Goal: Find specific page/section: Find specific page/section

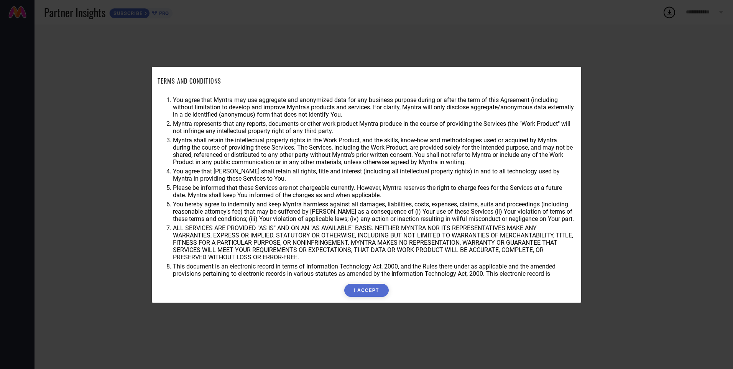
scroll to position [20, 0]
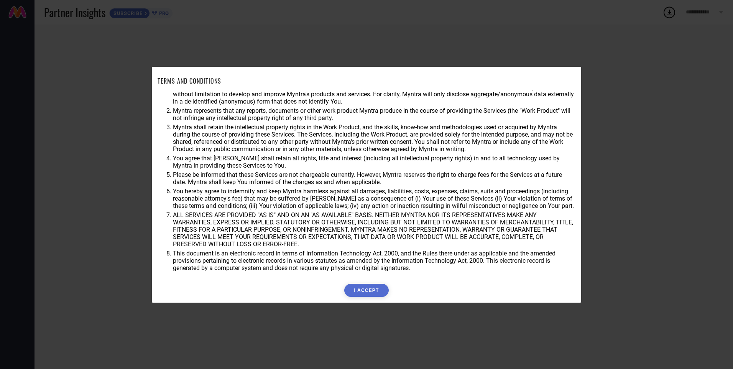
click at [362, 287] on button "I ACCEPT" at bounding box center [366, 290] width 44 height 13
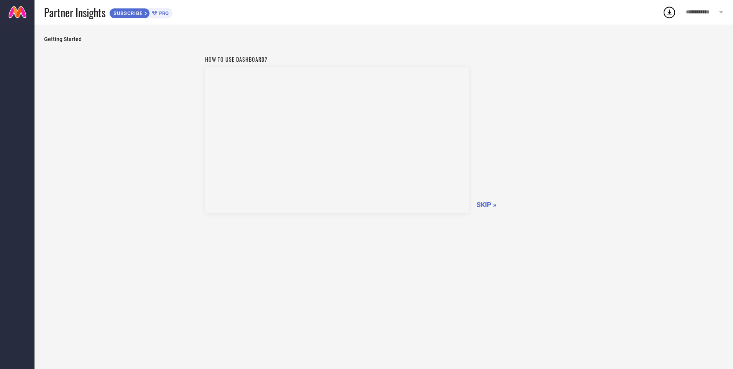
click at [493, 203] on span "SKIP »" at bounding box center [487, 205] width 20 height 8
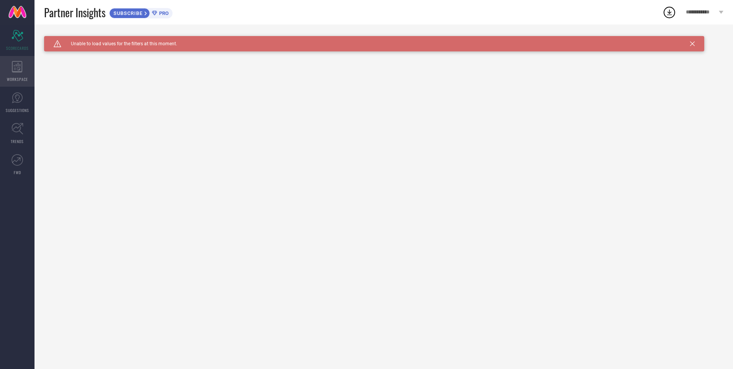
click at [12, 62] on div "WORKSPACE" at bounding box center [17, 71] width 35 height 31
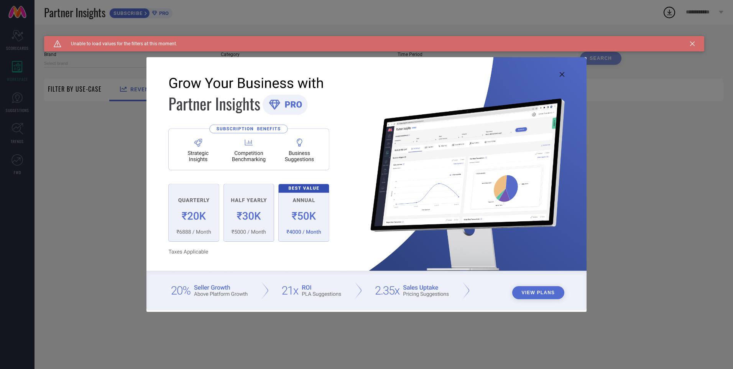
type input "1 STOP FASHION"
type input "All"
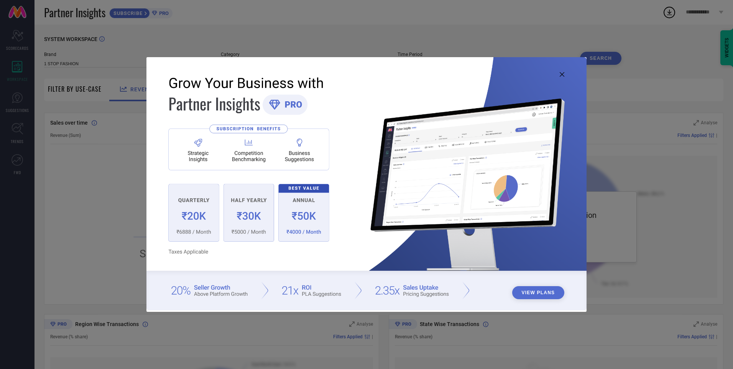
click at [564, 78] on img at bounding box center [367, 183] width 440 height 253
click at [560, 71] on img at bounding box center [367, 183] width 440 height 253
click at [562, 76] on icon at bounding box center [562, 74] width 5 height 5
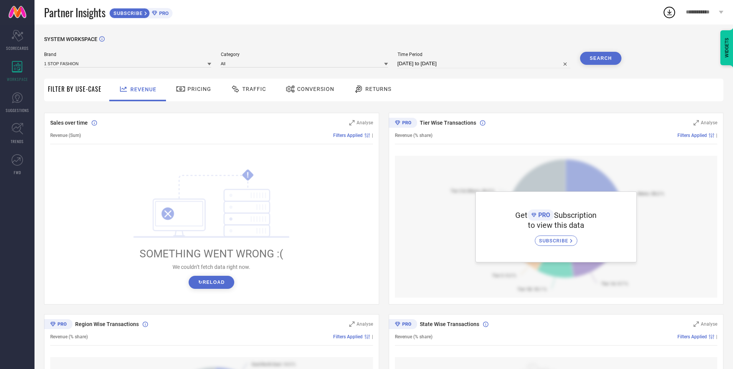
click at [201, 89] on span "Pricing" at bounding box center [200, 89] width 24 height 6
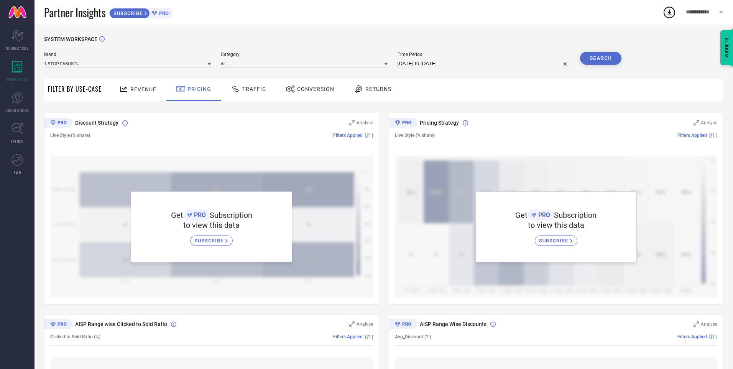
click at [137, 86] on div "Revenue" at bounding box center [137, 88] width 41 height 13
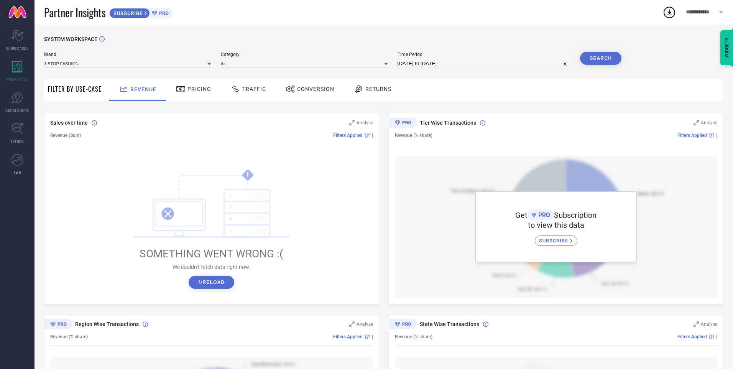
click at [210, 282] on button "↻ Reload" at bounding box center [212, 282] width 46 height 13
click at [26, 110] on span "SUGGESTIONS" at bounding box center [17, 110] width 23 height 6
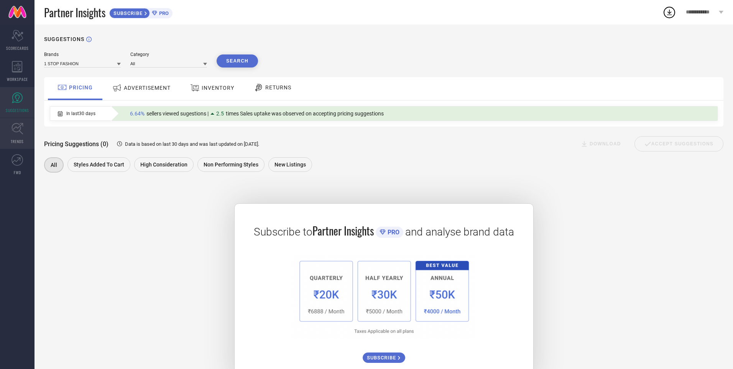
click at [22, 129] on icon at bounding box center [18, 129] width 12 height 12
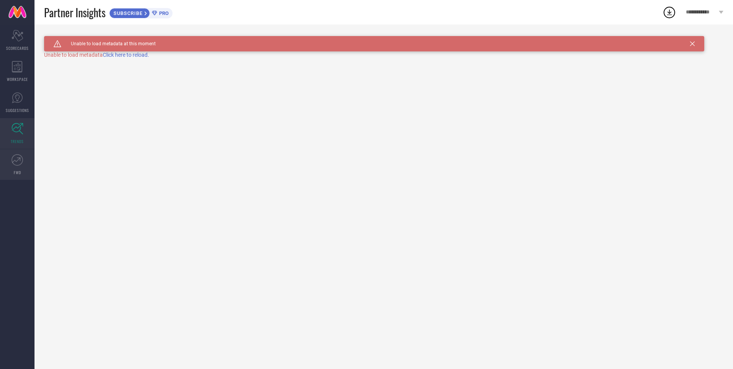
click at [21, 159] on icon at bounding box center [18, 160] width 12 height 12
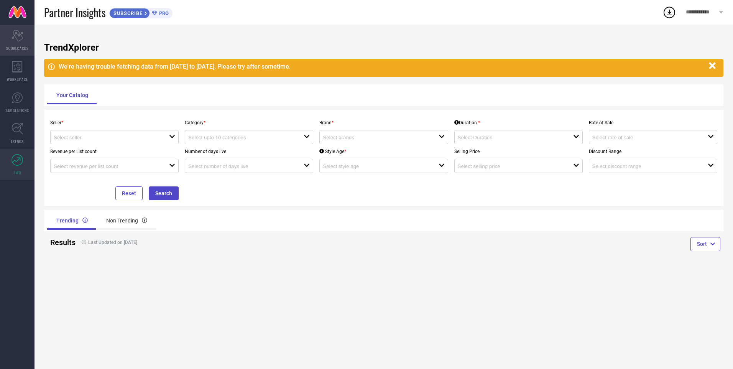
click at [19, 41] on icon "Scorecard" at bounding box center [18, 36] width 12 height 12
